Goal: Find specific fact: Find specific fact

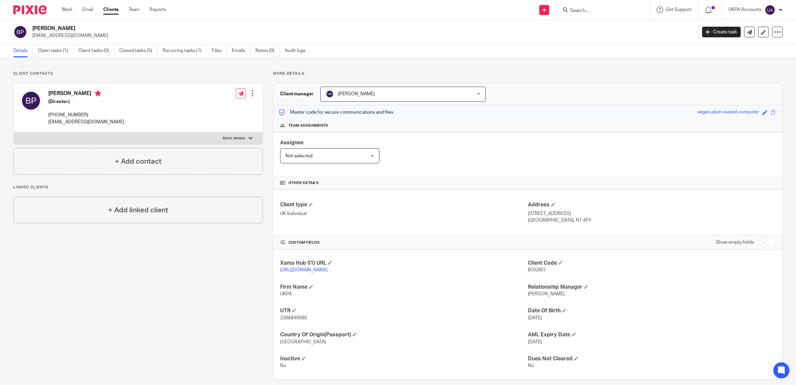
click at [581, 12] on input "Search" at bounding box center [600, 11] width 60 height 6
type input "[PHONE_NUMBER]"
click button "submit" at bounding box center [0, 0] width 0 height 0
click at [637, 12] on button "reset" at bounding box center [637, 9] width 7 height 7
click at [587, 11] on input "Search" at bounding box center [596, 11] width 60 height 6
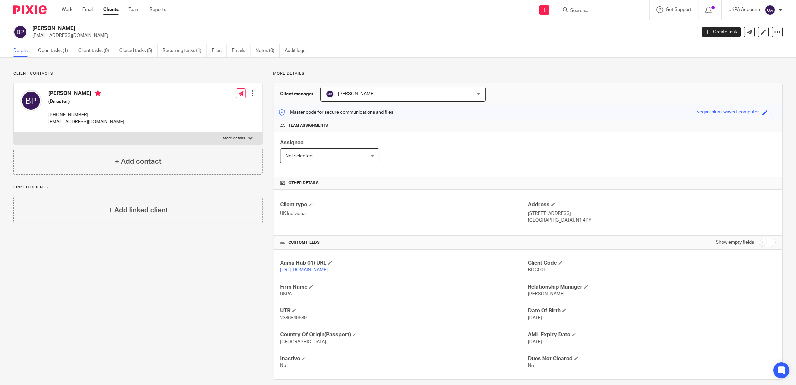
paste input "[EMAIL_ADDRESS][DOMAIN_NAME]"
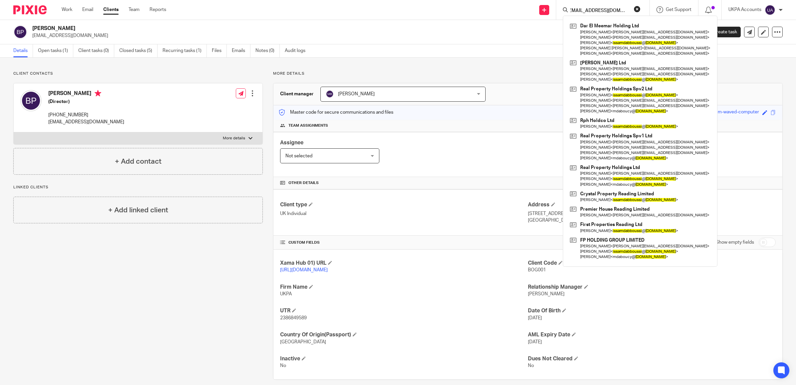
type input "[EMAIL_ADDRESS][DOMAIN_NAME]"
click at [638, 9] on button "reset" at bounding box center [637, 9] width 7 height 7
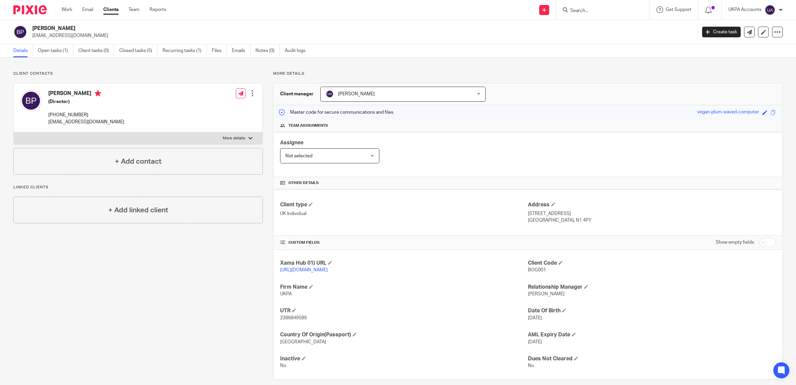
click at [605, 8] on input "Search" at bounding box center [600, 11] width 60 height 6
paste input "Ah Mah's Limited"
type input "Ah Mah's Limited"
click button "submit" at bounding box center [0, 0] width 0 height 0
click at [597, 21] on link at bounding box center [624, 28] width 113 height 15
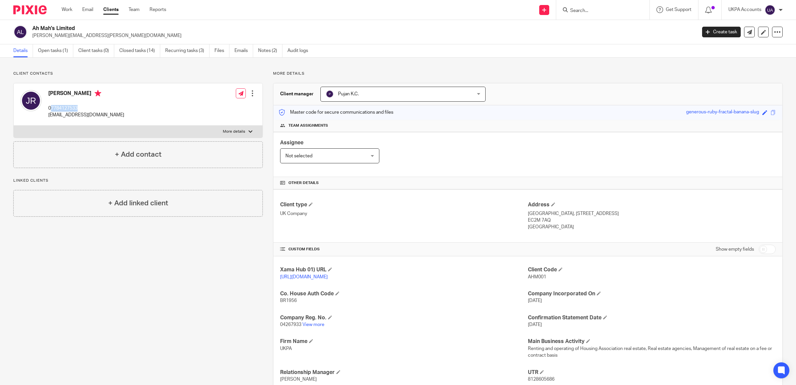
drag, startPoint x: 81, startPoint y: 107, endPoint x: 50, endPoint y: 109, distance: 31.0
click at [50, 109] on p "07784127533" at bounding box center [86, 108] width 76 height 7
copy p "7784127533"
